Goal: Navigation & Orientation: Find specific page/section

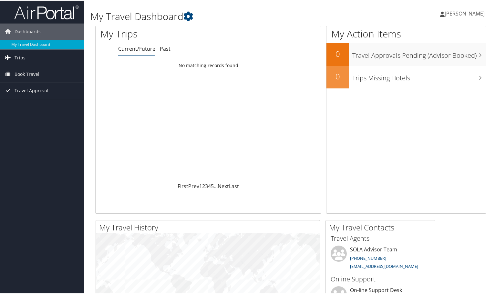
click at [19, 56] on span "Trips" at bounding box center [20, 57] width 11 height 16
click at [23, 69] on link "Current/Future Trips" at bounding box center [42, 70] width 84 height 10
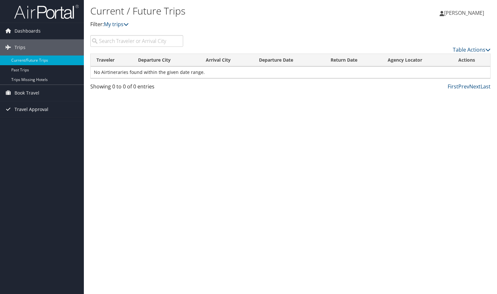
click at [36, 108] on span "Travel Approval" at bounding box center [32, 109] width 34 height 16
click at [16, 131] on link "Approved Trips" at bounding box center [42, 132] width 84 height 10
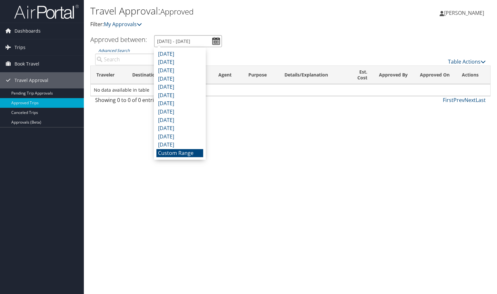
click at [214, 41] on input "8/30/2025 - 9/30/2025" at bounding box center [188, 41] width 68 height 12
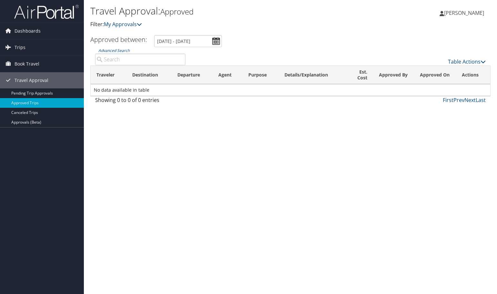
click at [115, 135] on div "Travel Approval: Approved Filter: My Approvals Christie McCollough Christie McC…" at bounding box center [291, 147] width 414 height 294
click at [28, 27] on span "Dashboards" at bounding box center [28, 31] width 26 height 16
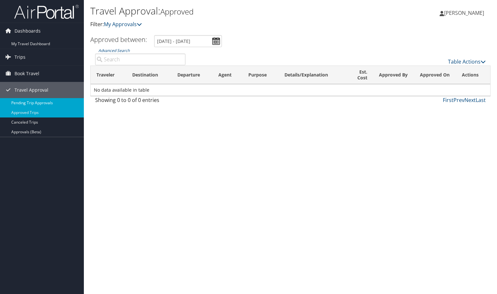
click at [25, 105] on link "Pending Trip Approvals" at bounding box center [42, 103] width 84 height 10
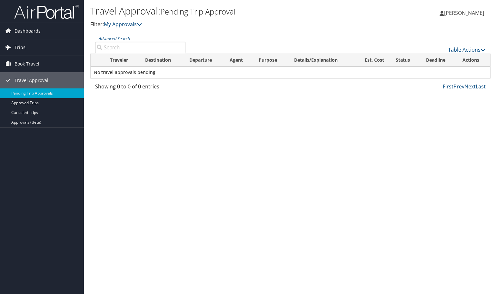
click at [19, 48] on span "Trips" at bounding box center [20, 47] width 11 height 16
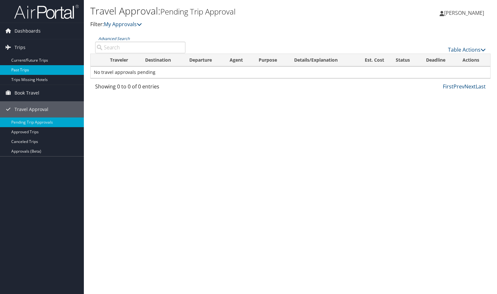
click at [23, 70] on link "Past Trips" at bounding box center [42, 70] width 84 height 10
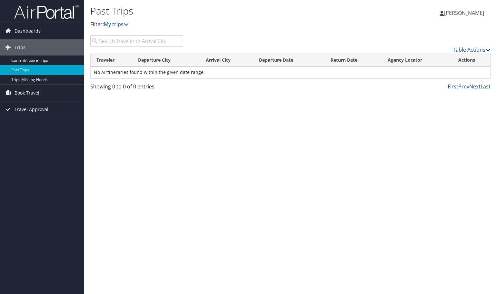
click at [477, 45] on div "Table Actions" at bounding box center [342, 44] width 308 height 18
click at [489, 50] on icon at bounding box center [488, 49] width 5 height 5
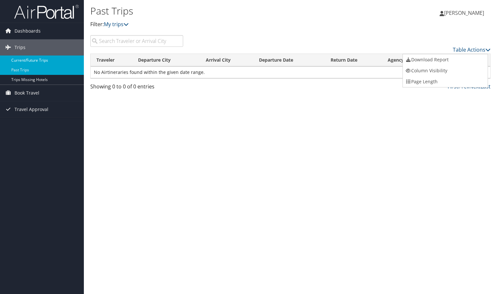
click at [36, 59] on link "Current/Future Trips" at bounding box center [42, 61] width 84 height 10
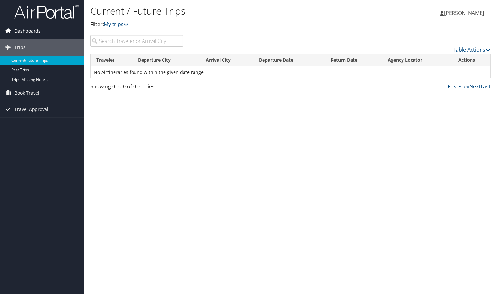
click at [24, 32] on span "Dashboards" at bounding box center [28, 31] width 26 height 16
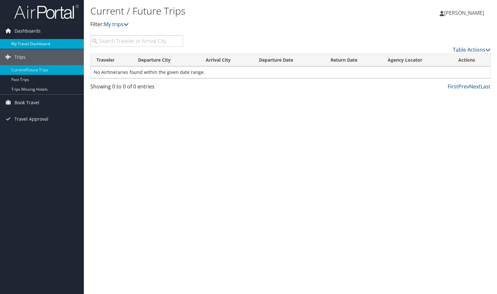
click at [18, 42] on link "My Travel Dashboard" at bounding box center [42, 44] width 84 height 10
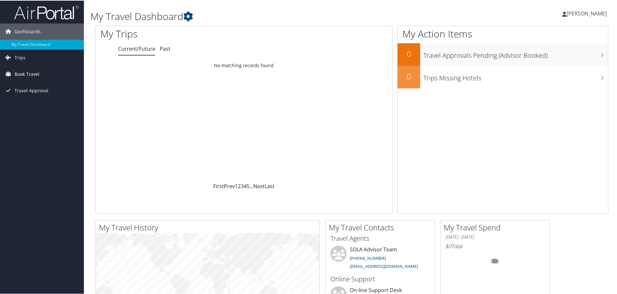
click at [19, 75] on span "Book Travel" at bounding box center [27, 74] width 25 height 16
click at [25, 104] on link "Book/Manage Online Trips" at bounding box center [42, 106] width 84 height 10
